Goal: Task Accomplishment & Management: Manage account settings

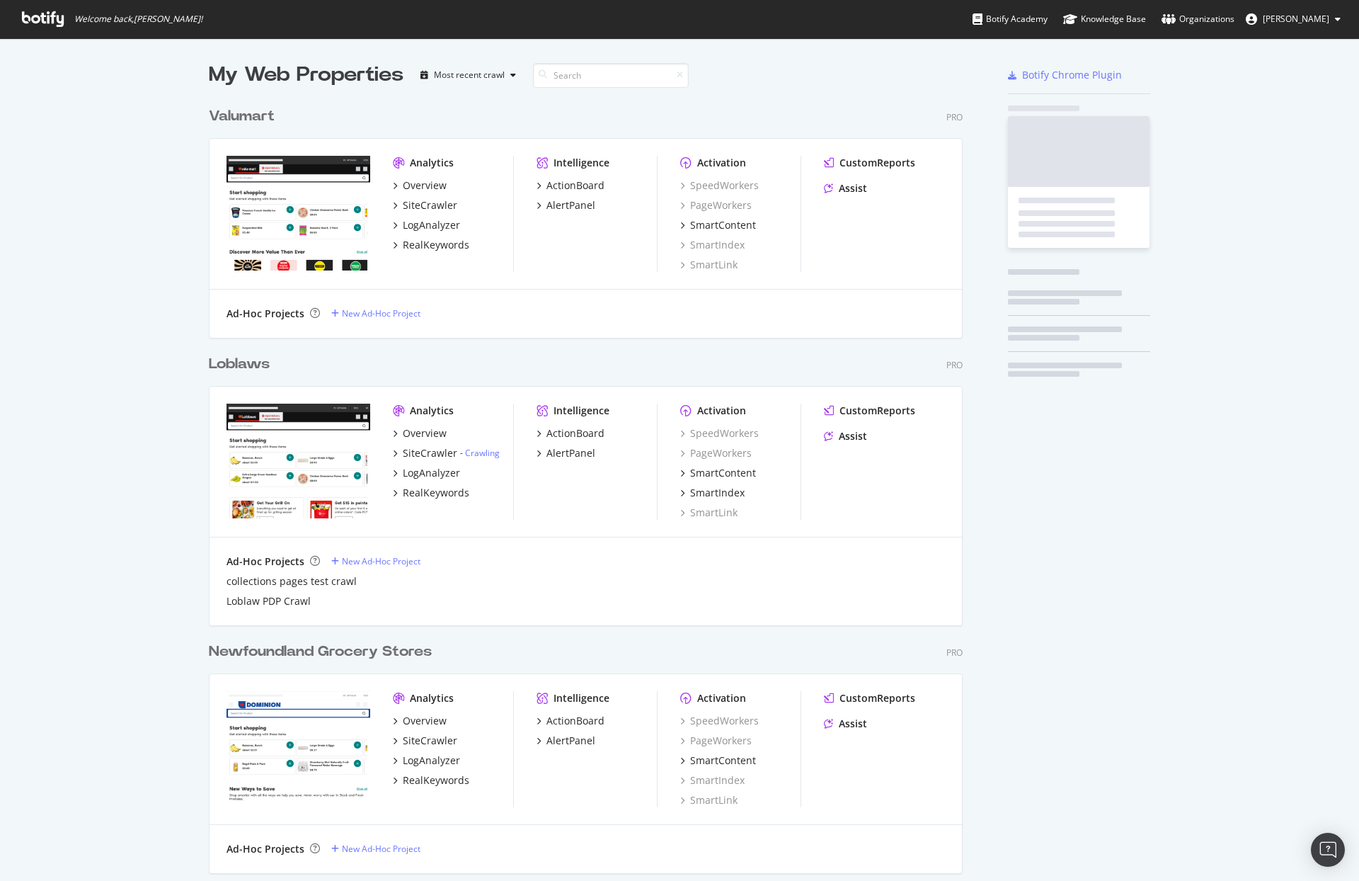
scroll to position [3560, 755]
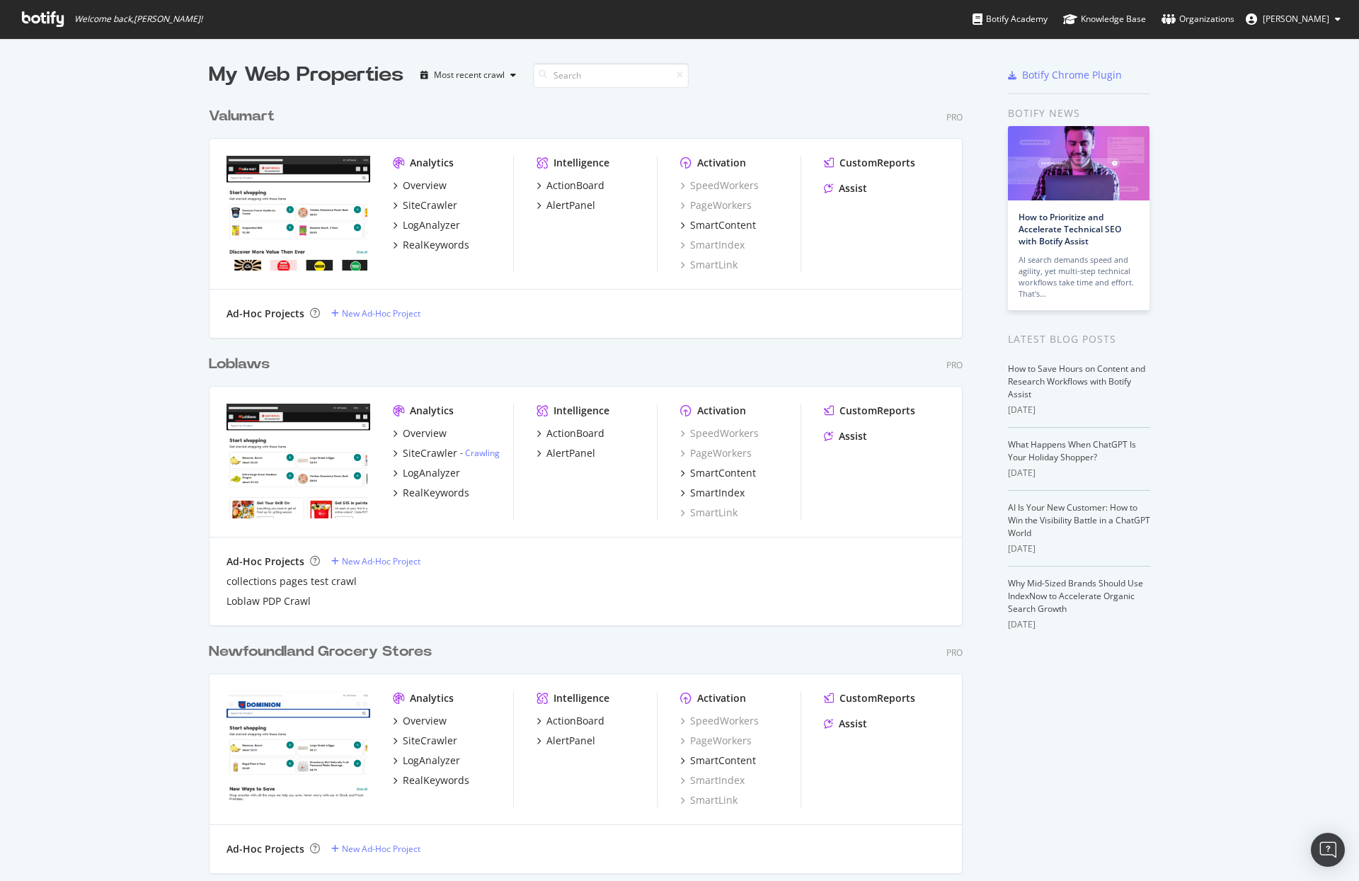
click at [250, 372] on div "Loblaws" at bounding box center [239, 364] width 61 height 21
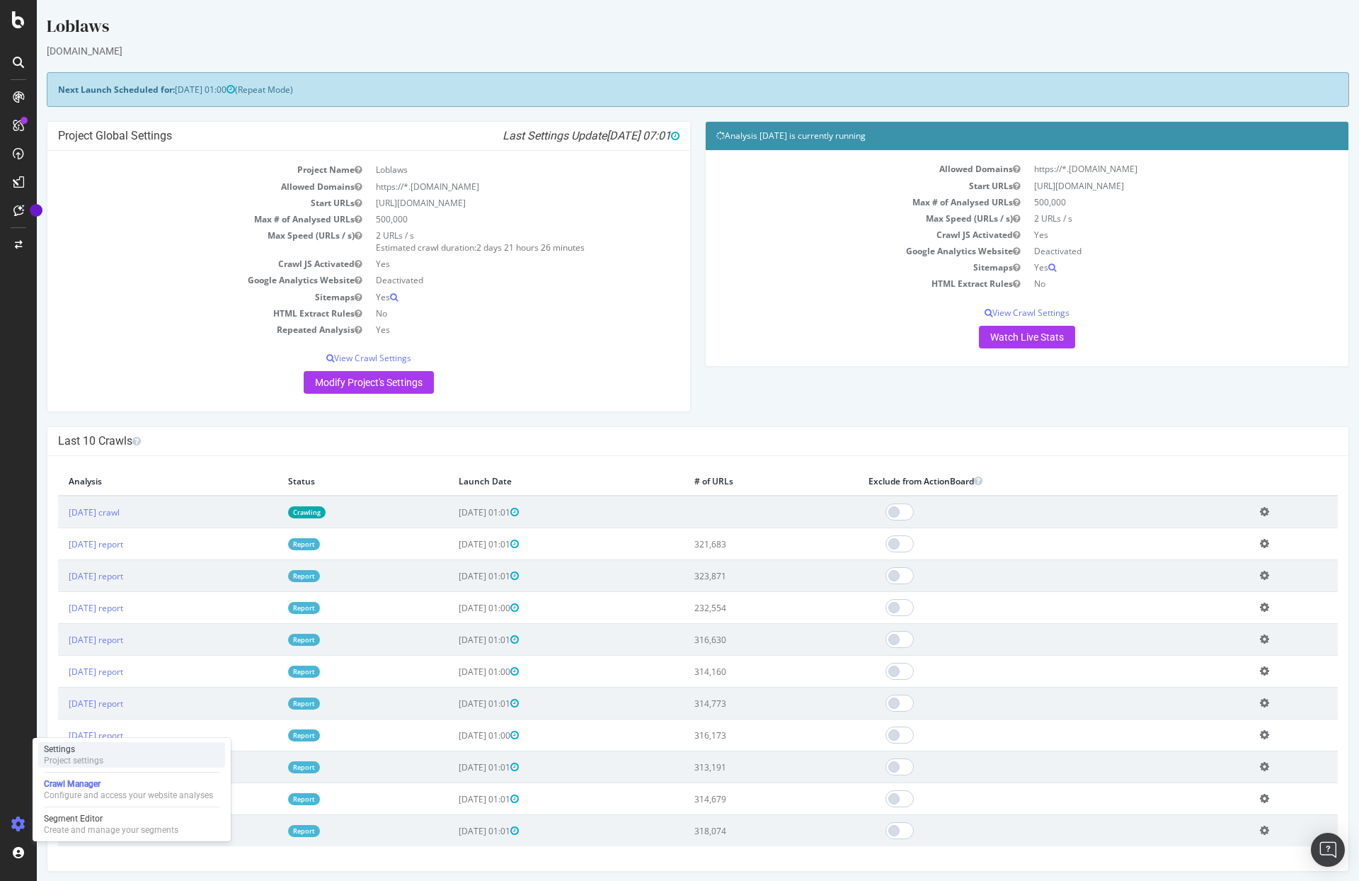
click at [84, 751] on div "Settings" at bounding box center [73, 748] width 59 height 11
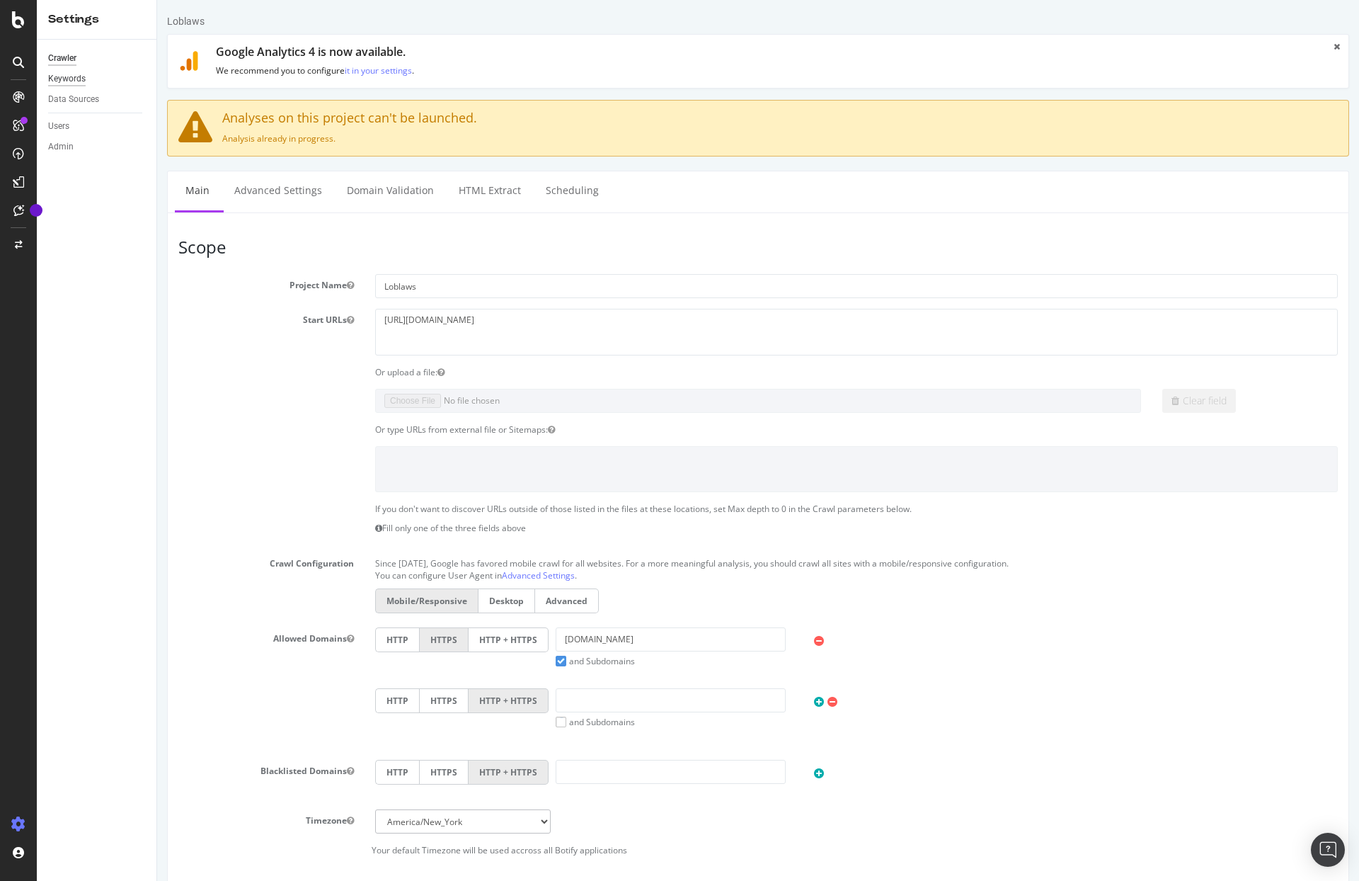
click at [79, 81] on div "Keywords" at bounding box center [67, 78] width 38 height 15
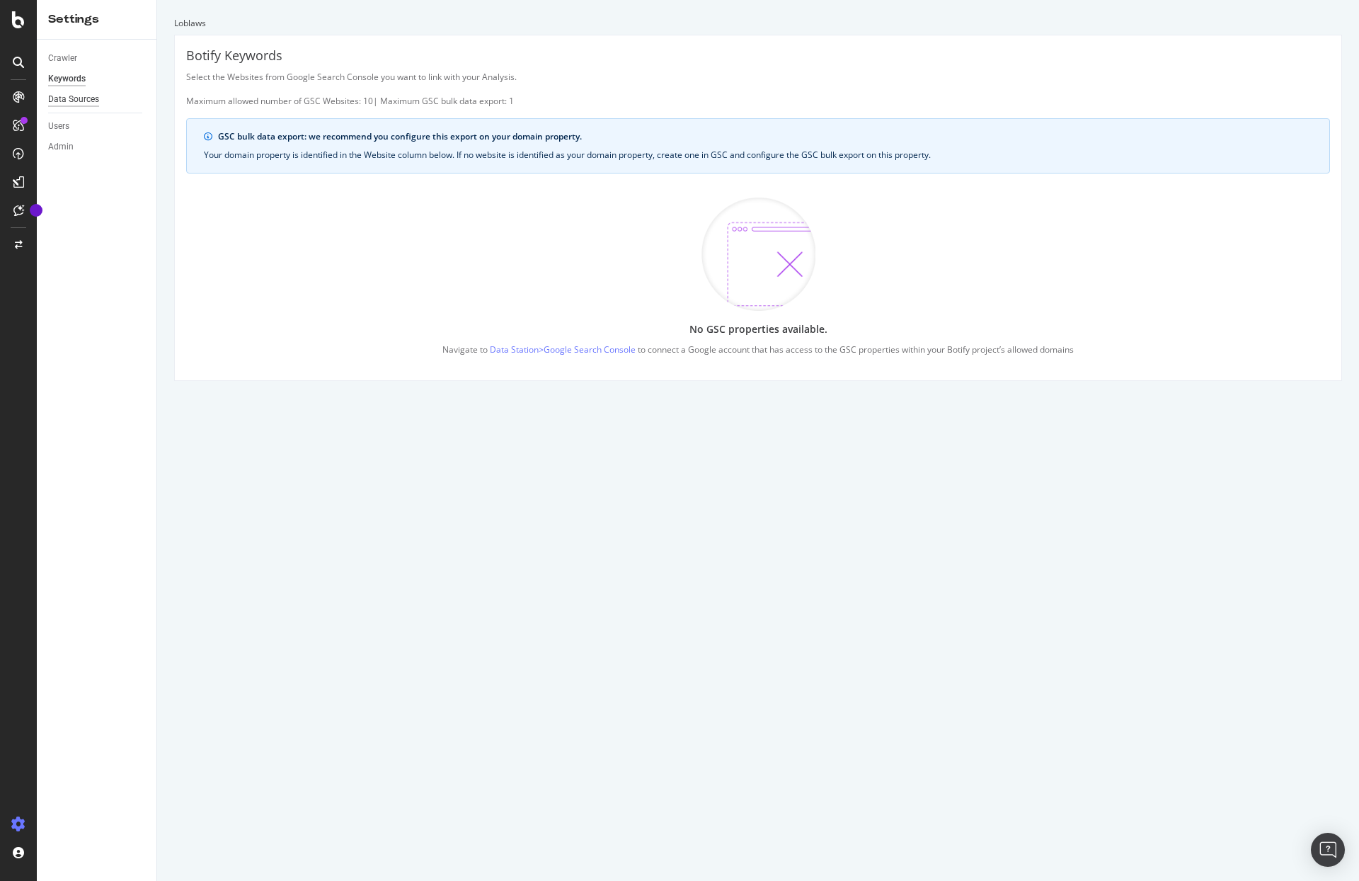
click at [91, 103] on div "Data Sources" at bounding box center [73, 99] width 51 height 15
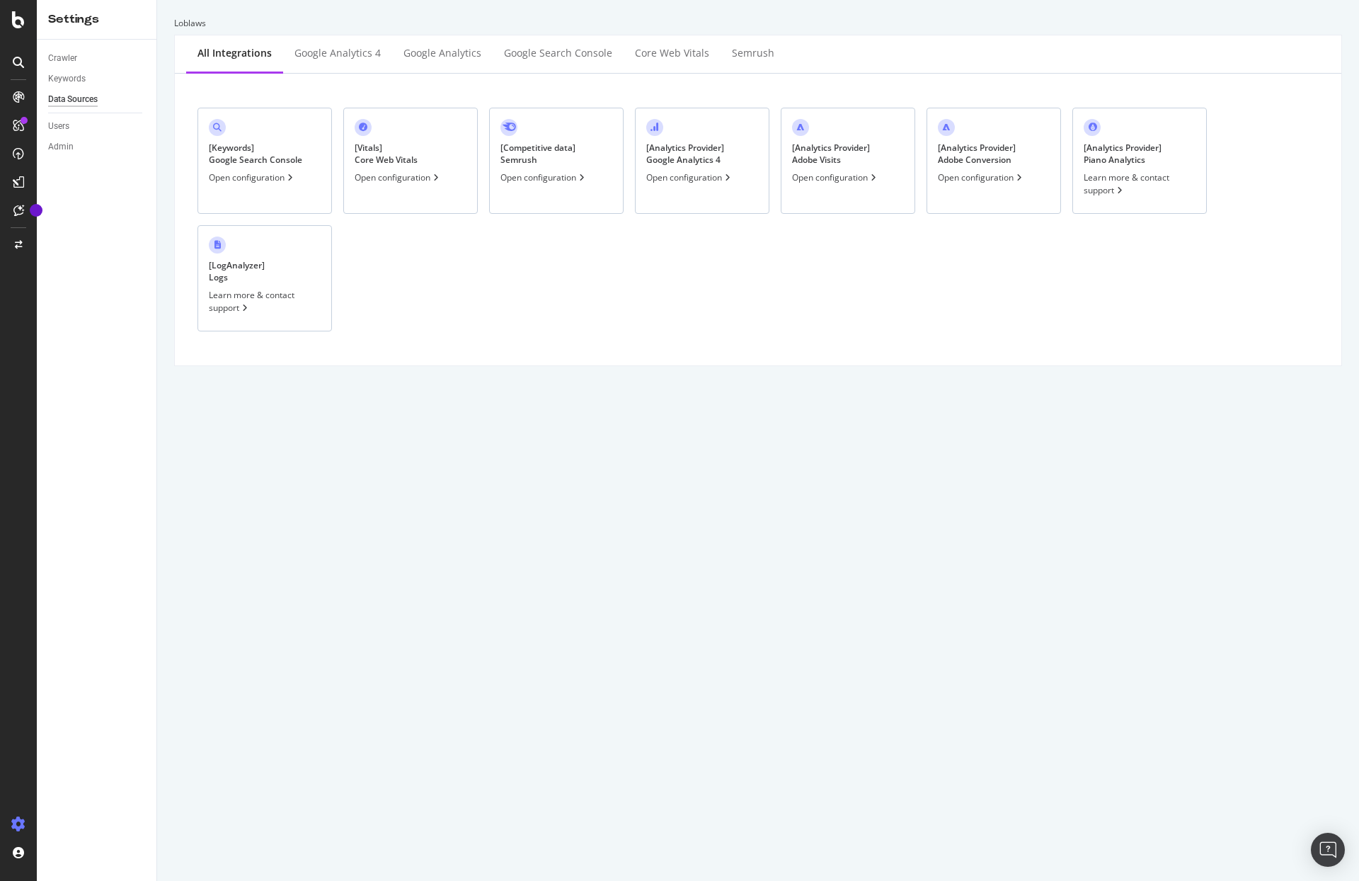
click at [312, 177] on div "[ Keywords ] Google Search Console Open configuration" at bounding box center [264, 161] width 134 height 106
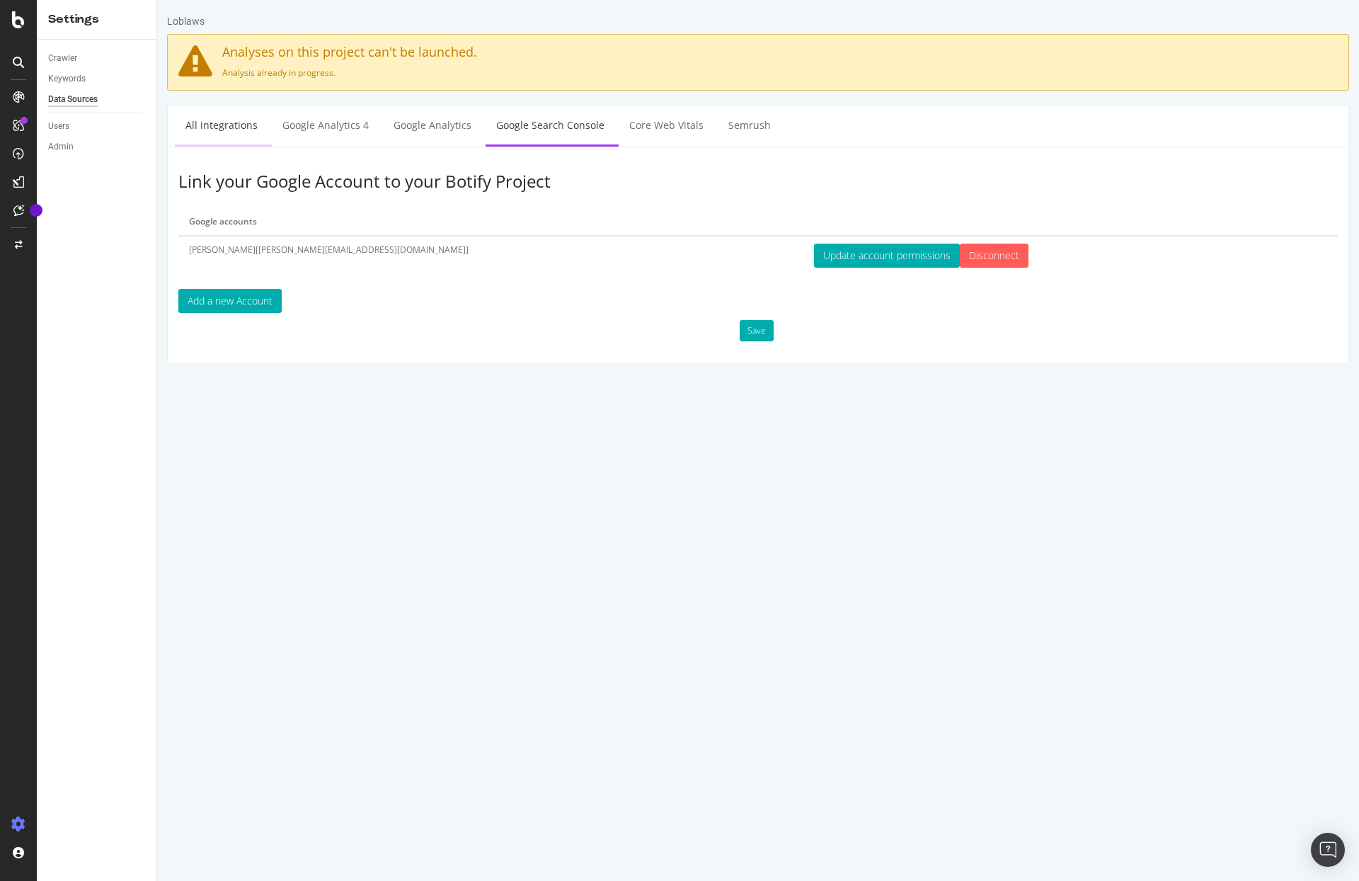
click at [224, 134] on link "All integrations" at bounding box center [221, 124] width 93 height 39
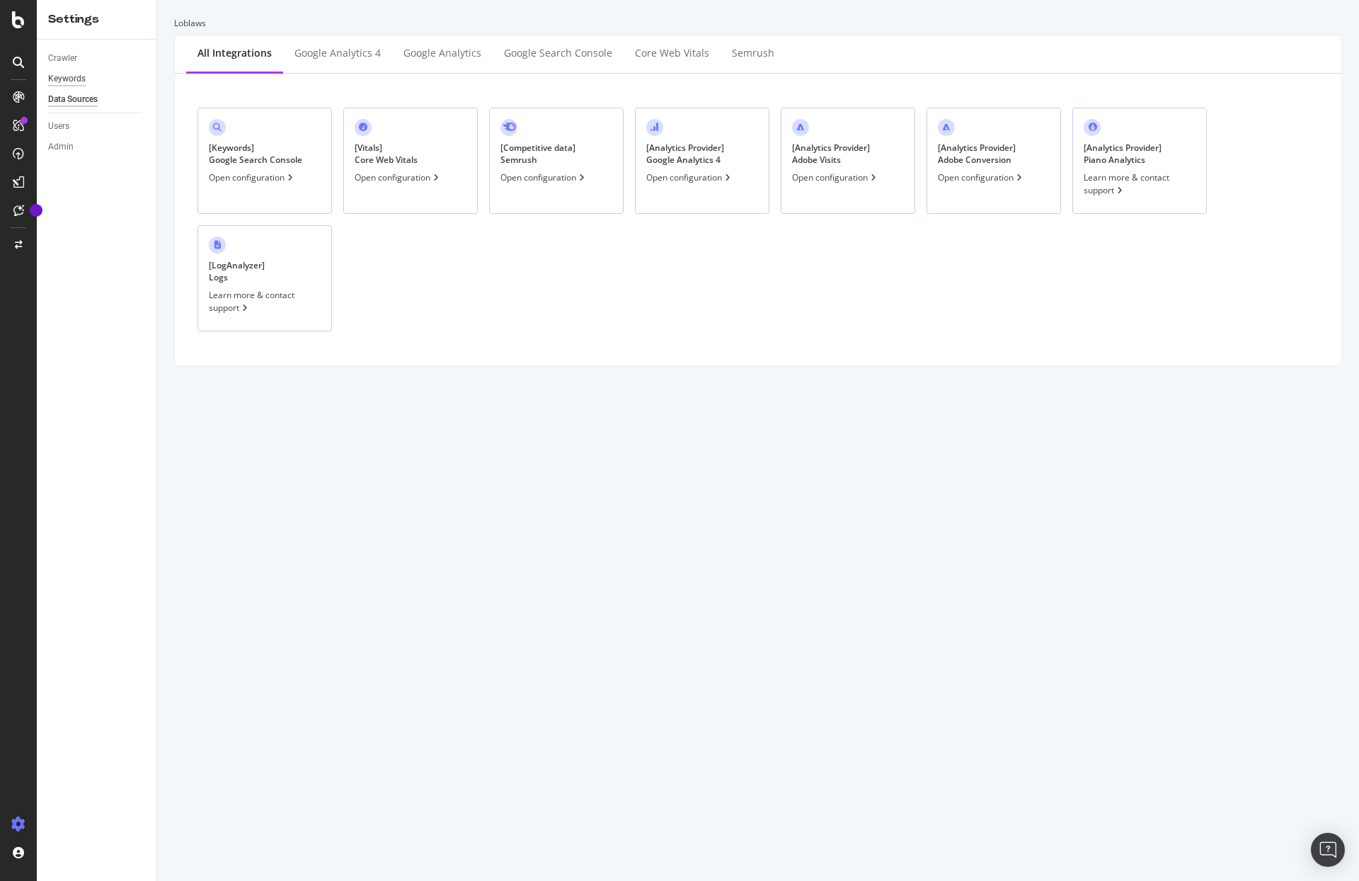
click at [78, 80] on div "Keywords" at bounding box center [67, 78] width 38 height 15
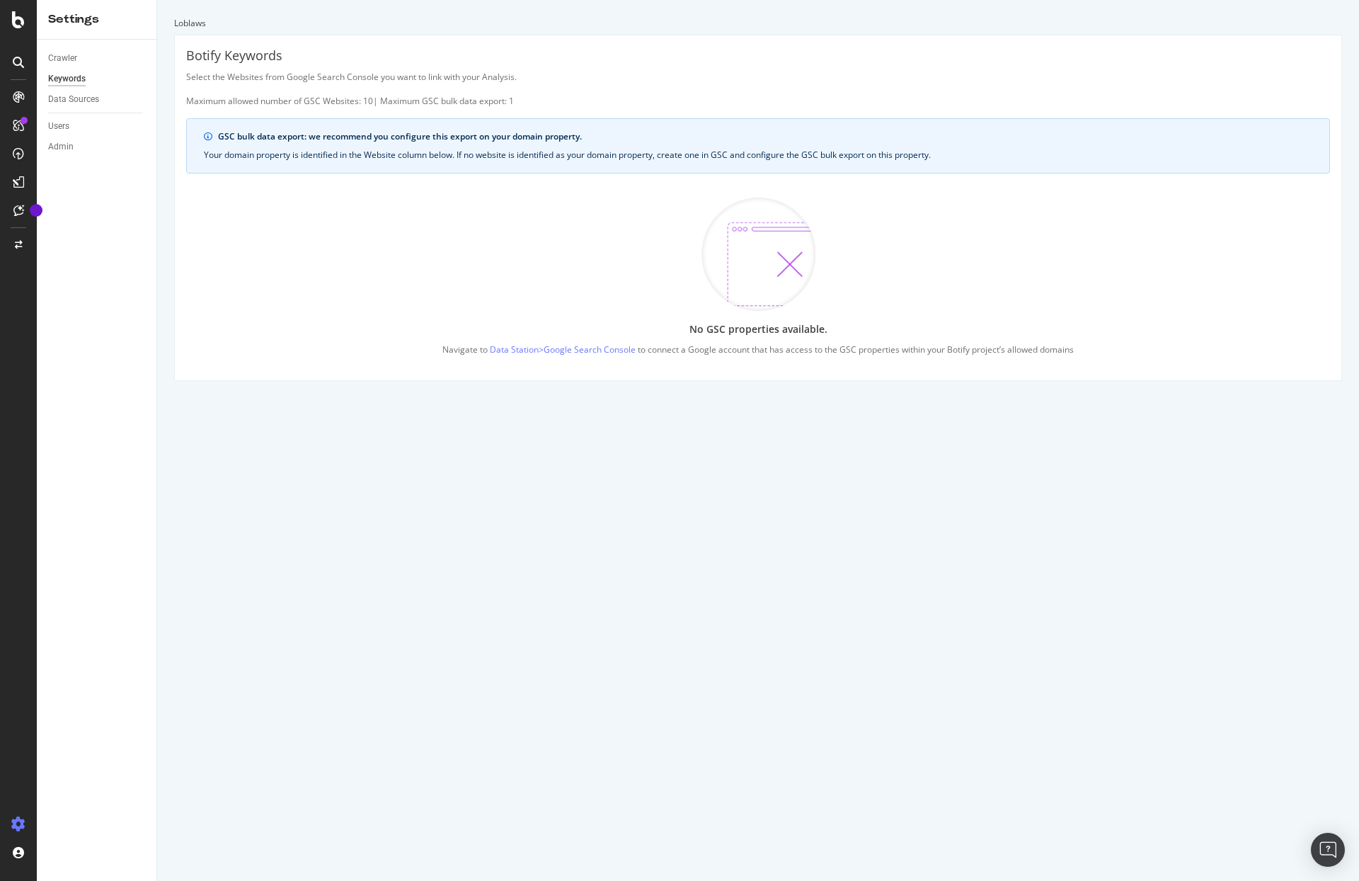
click at [511, 137] on div "GSC bulk data export: we recommend you configure this export on your domain pro…" at bounding box center [765, 136] width 1094 height 13
click at [538, 298] on div "No GSC properties available. Navigate to Data Station > Google Search Console t…" at bounding box center [758, 277] width 1144 height 184
click at [88, 853] on div "Log Out" at bounding box center [82, 854] width 30 height 11
